Goal: Task Accomplishment & Management: Use online tool/utility

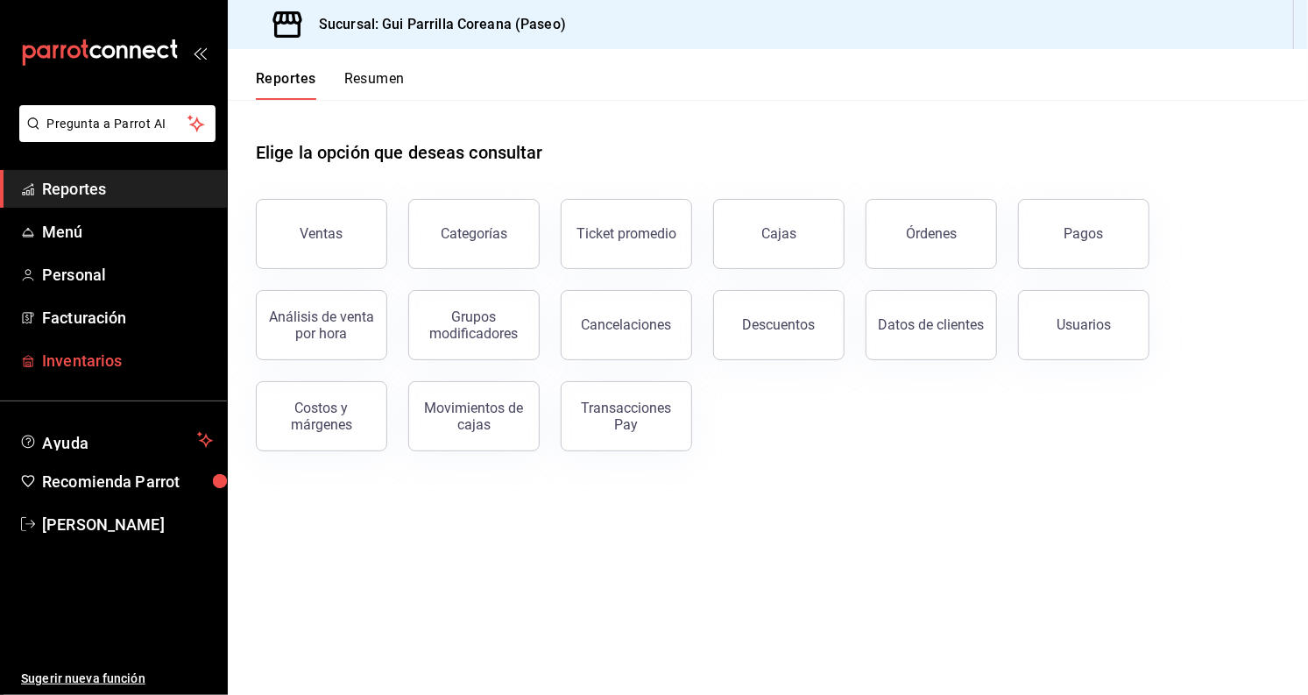
click at [152, 352] on span "Inventarios" at bounding box center [127, 361] width 171 height 24
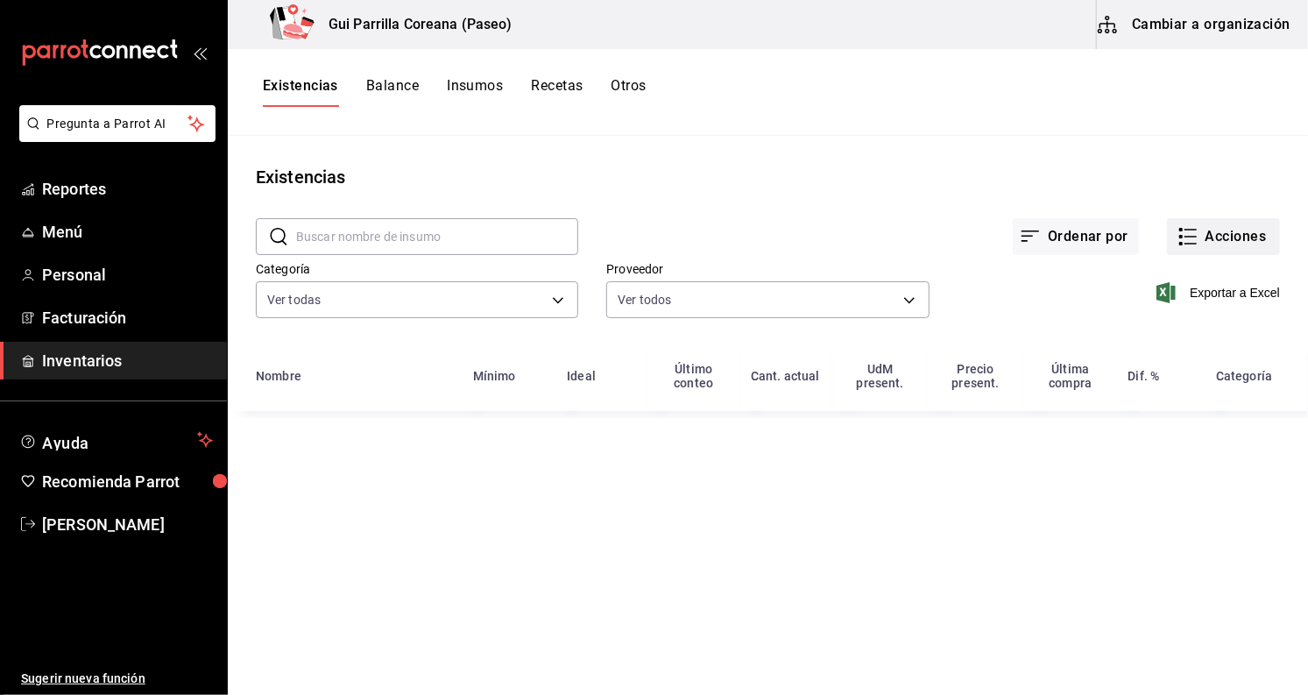
click at [1209, 234] on button "Acciones" at bounding box center [1223, 236] width 113 height 37
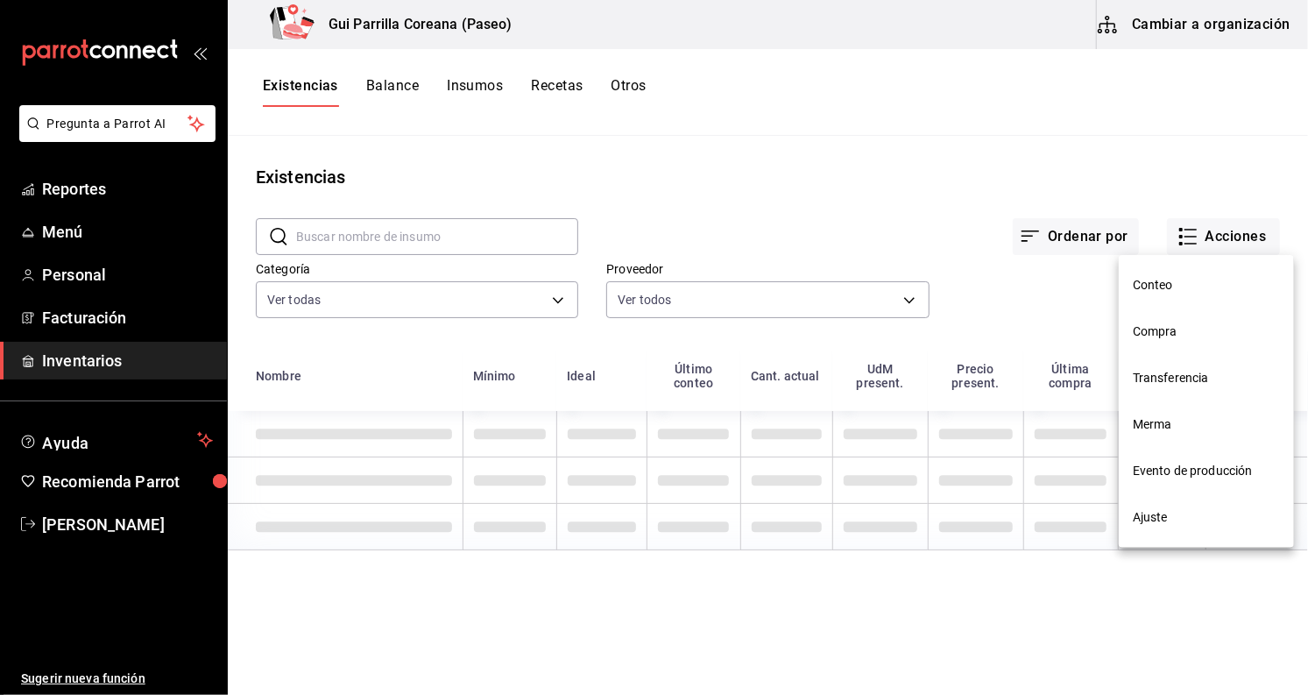
click at [1204, 324] on span "Compra" at bounding box center [1206, 331] width 147 height 18
click at [1198, 328] on html "Pregunta a Parrot AI Reportes Menú Personal Facturación Inventarios Ayuda Recom…" at bounding box center [654, 341] width 1308 height 682
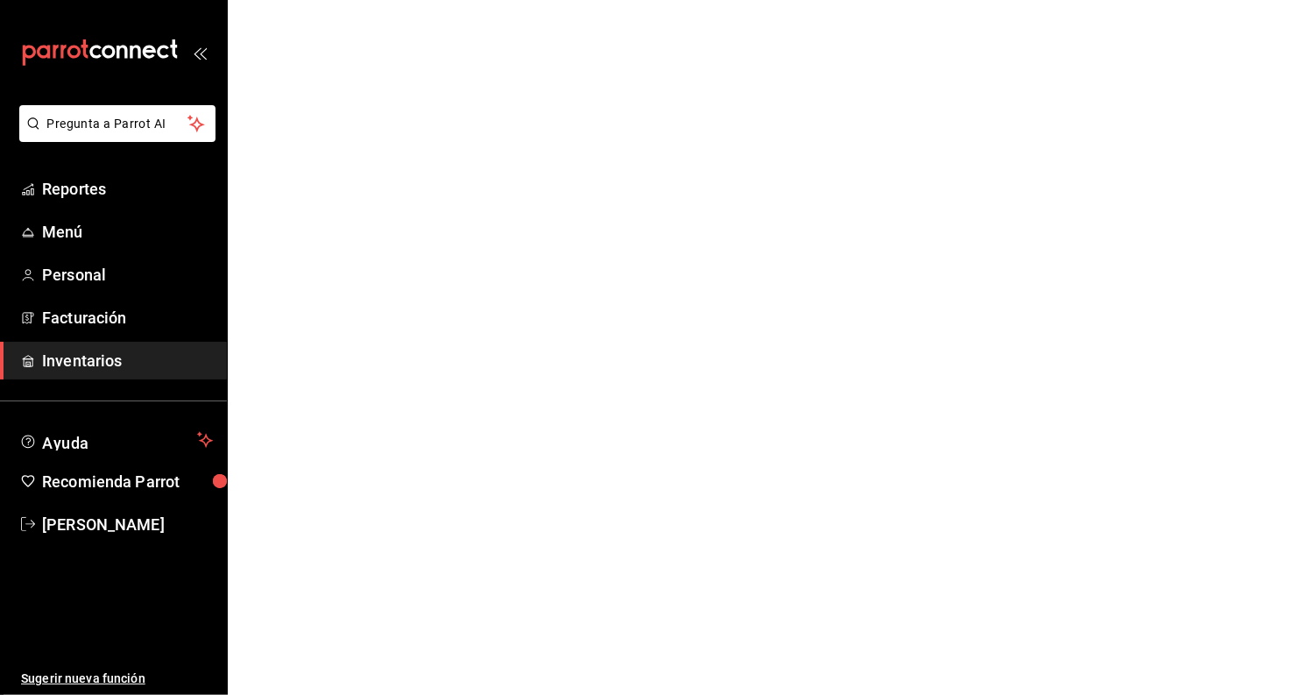
click at [1181, 0] on html "Pregunta a Parrot AI Reportes Menú Personal Facturación Inventarios Ayuda Recom…" at bounding box center [654, 0] width 1308 height 0
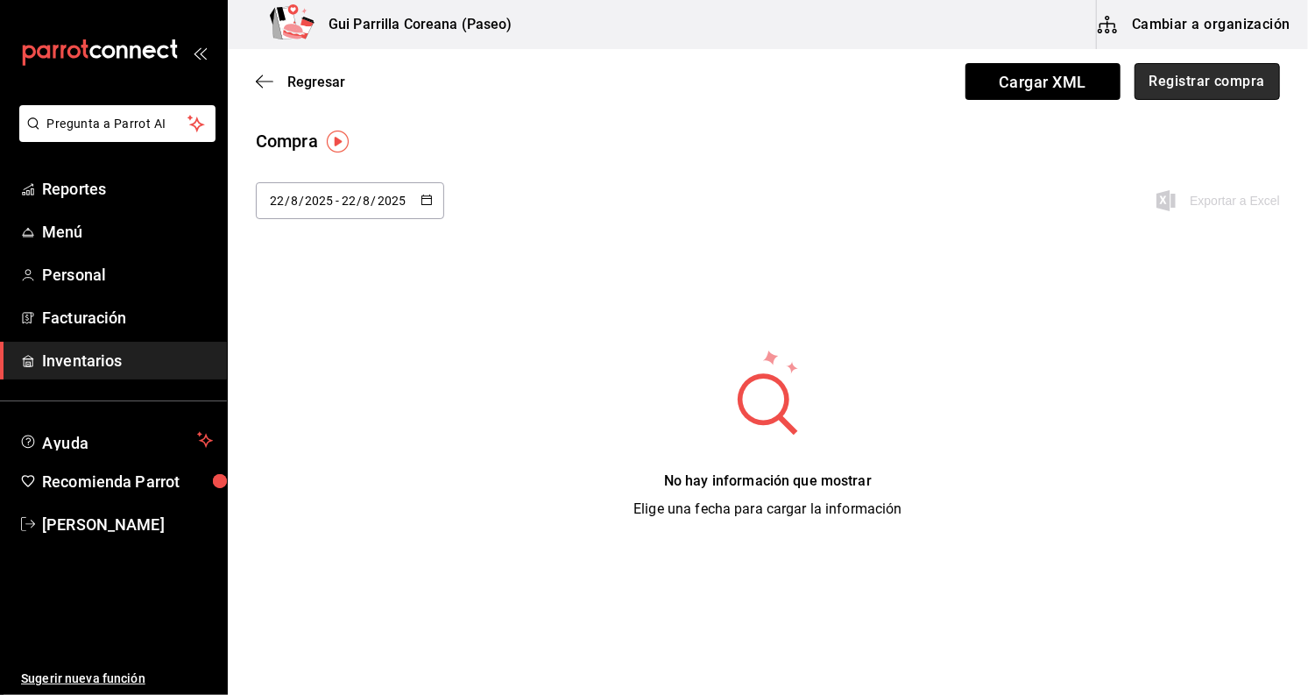
click at [1229, 68] on button "Registrar compra" at bounding box center [1206, 81] width 145 height 37
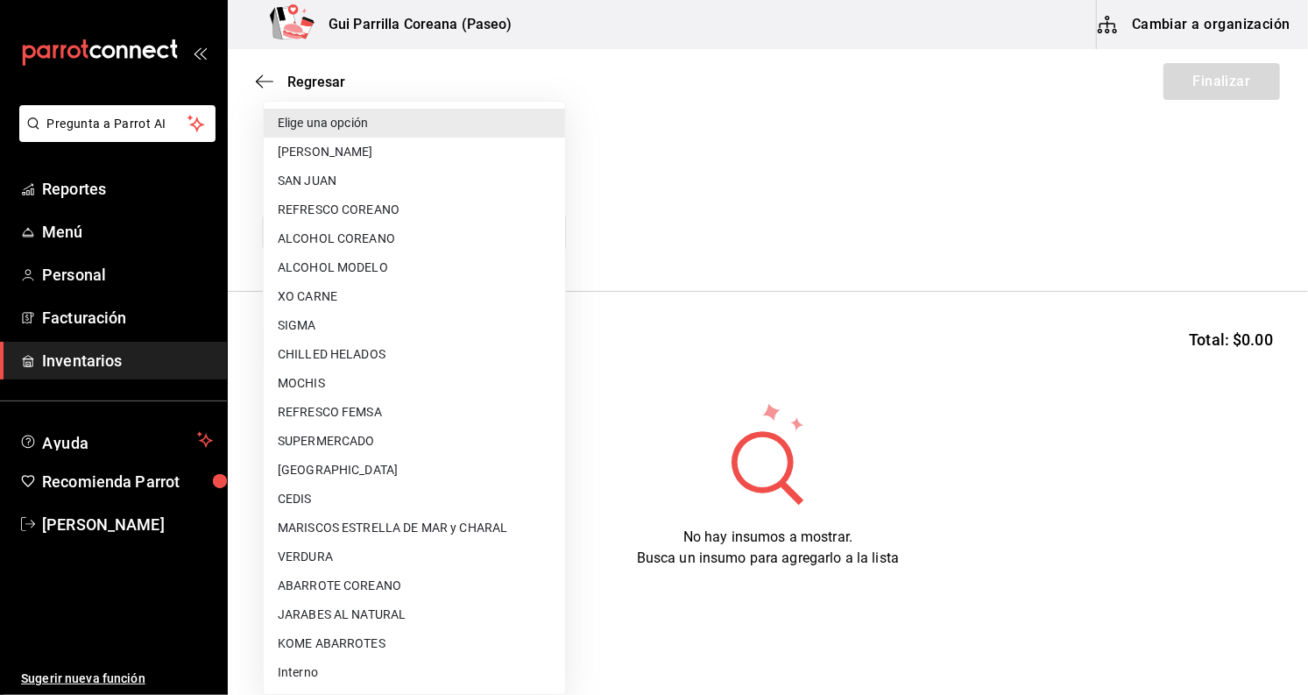
click at [489, 231] on body "Pregunta a Parrot AI Reportes Menú Personal Facturación Inventarios Ayuda Recom…" at bounding box center [654, 298] width 1308 height 596
click at [461, 216] on li "REFRESCO COREANO" at bounding box center [414, 209] width 301 height 29
type input "d5665645-aa16-4a15-ac38-7f7d05d62664"
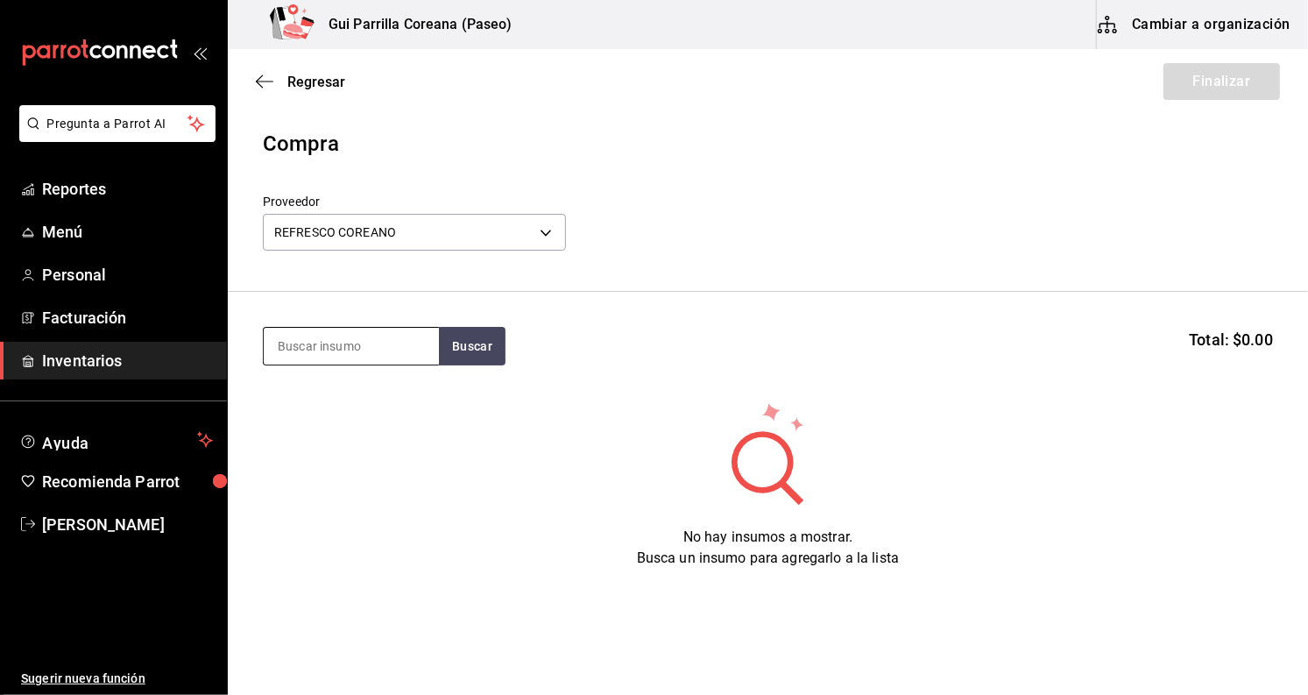
click at [411, 338] on input at bounding box center [351, 346] width 175 height 37
type input "bong"
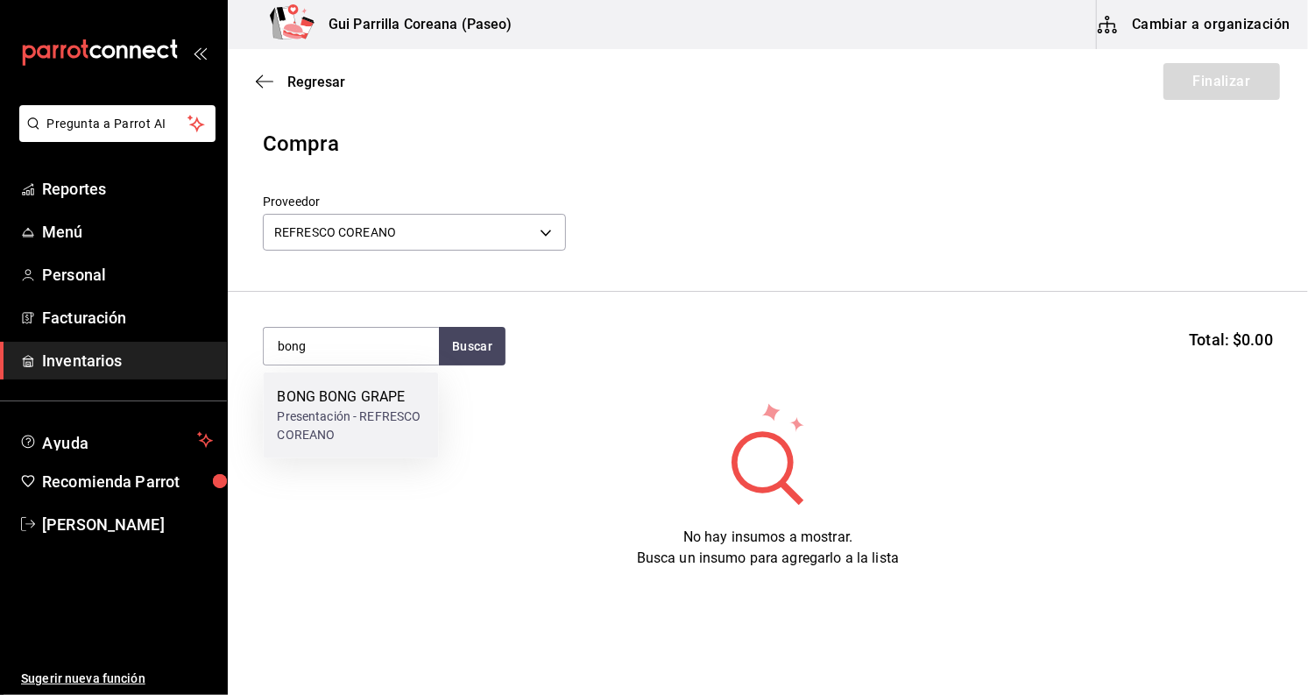
click at [368, 415] on div "Presentación - REFRESCO COREANO" at bounding box center [350, 425] width 147 height 37
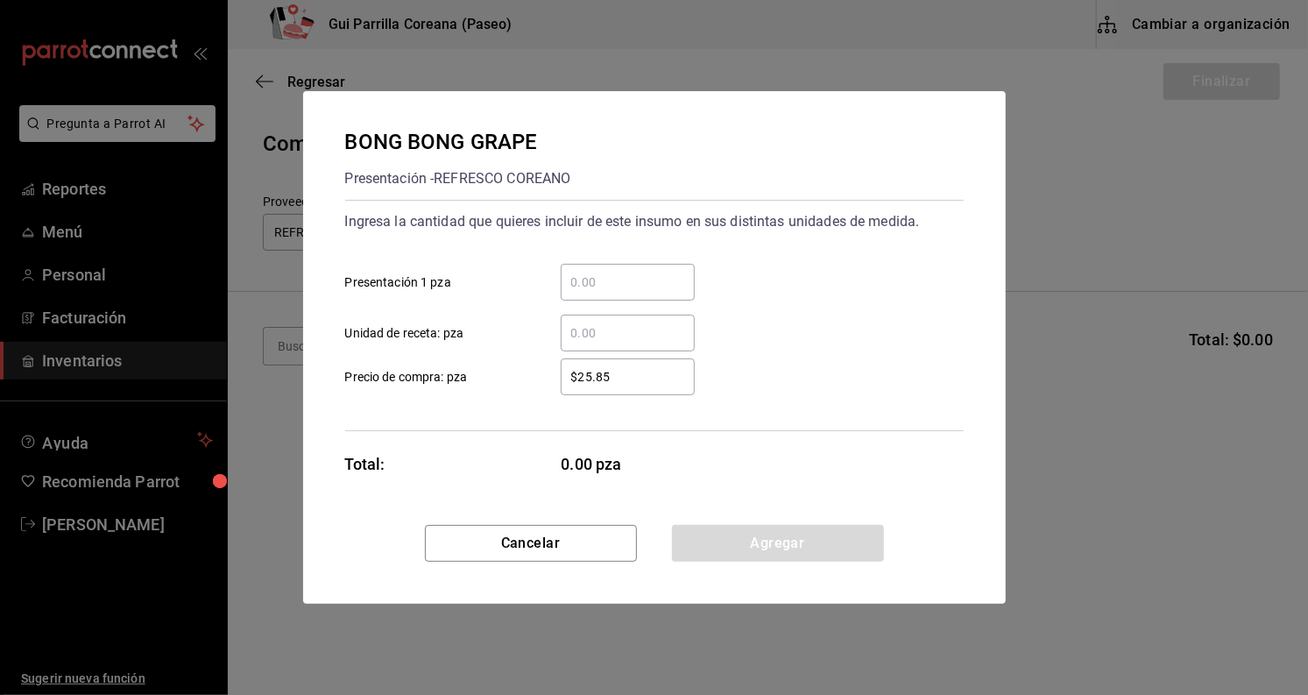
click at [661, 281] on input "​ Presentación 1 pza" at bounding box center [628, 282] width 134 height 21
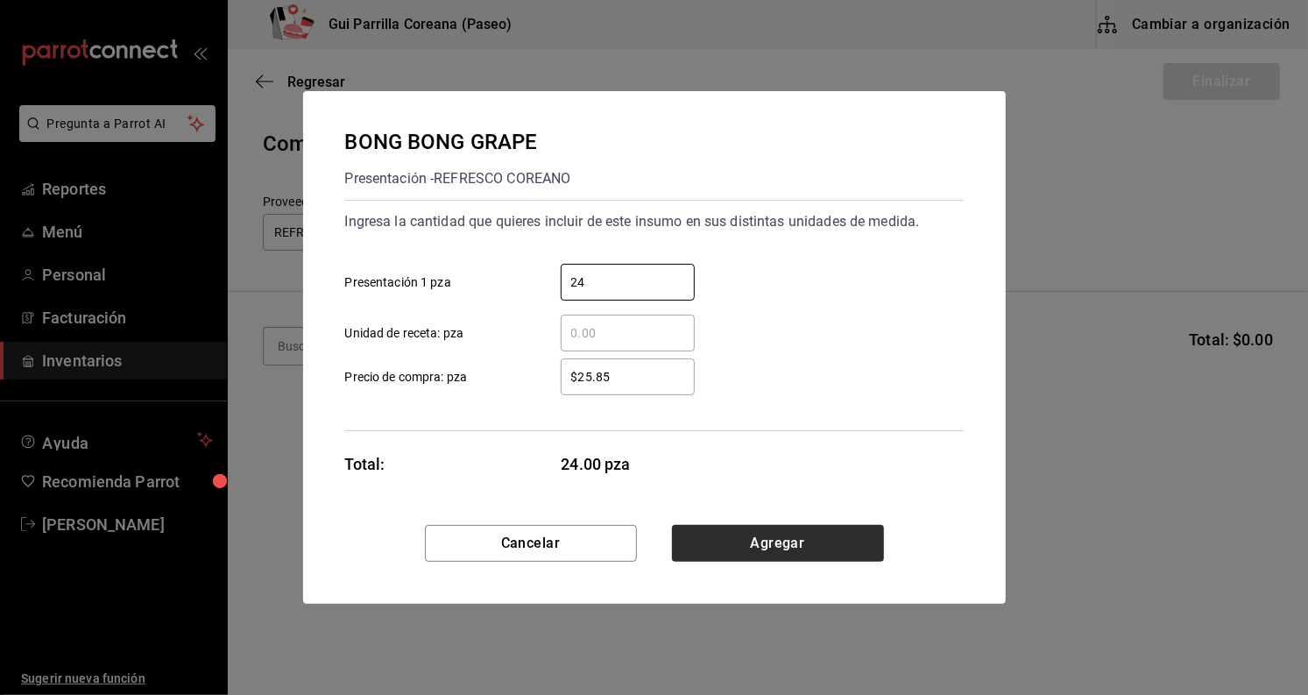
type input "24"
click at [815, 544] on button "Agregar" at bounding box center [778, 543] width 212 height 37
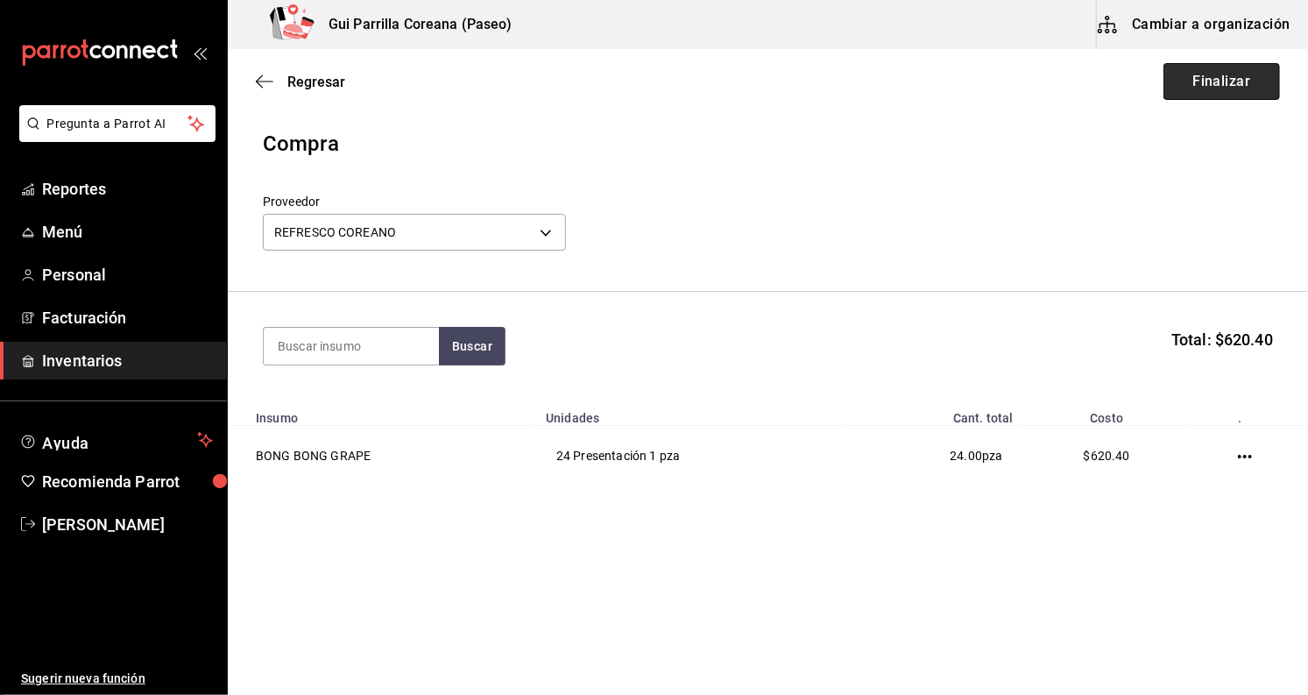
click at [1206, 64] on button "Finalizar" at bounding box center [1221, 81] width 117 height 37
